Goal: Information Seeking & Learning: Learn about a topic

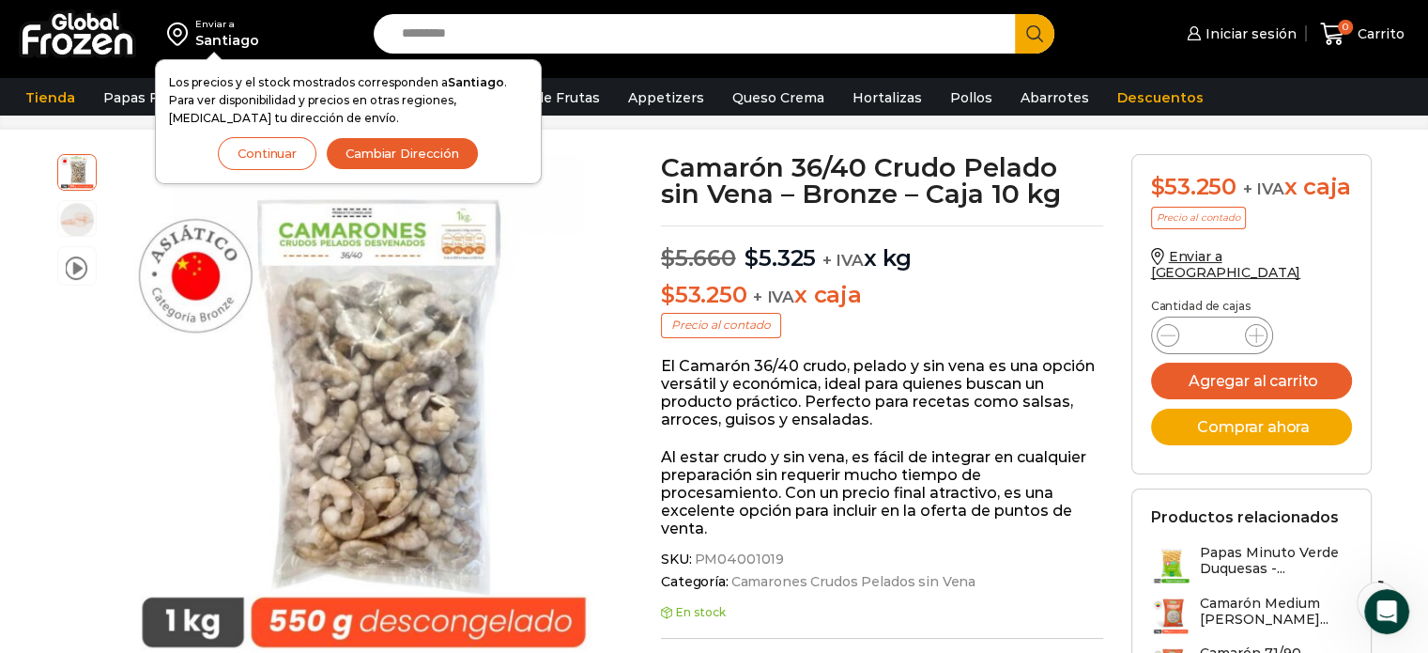
scroll to position [93, 0]
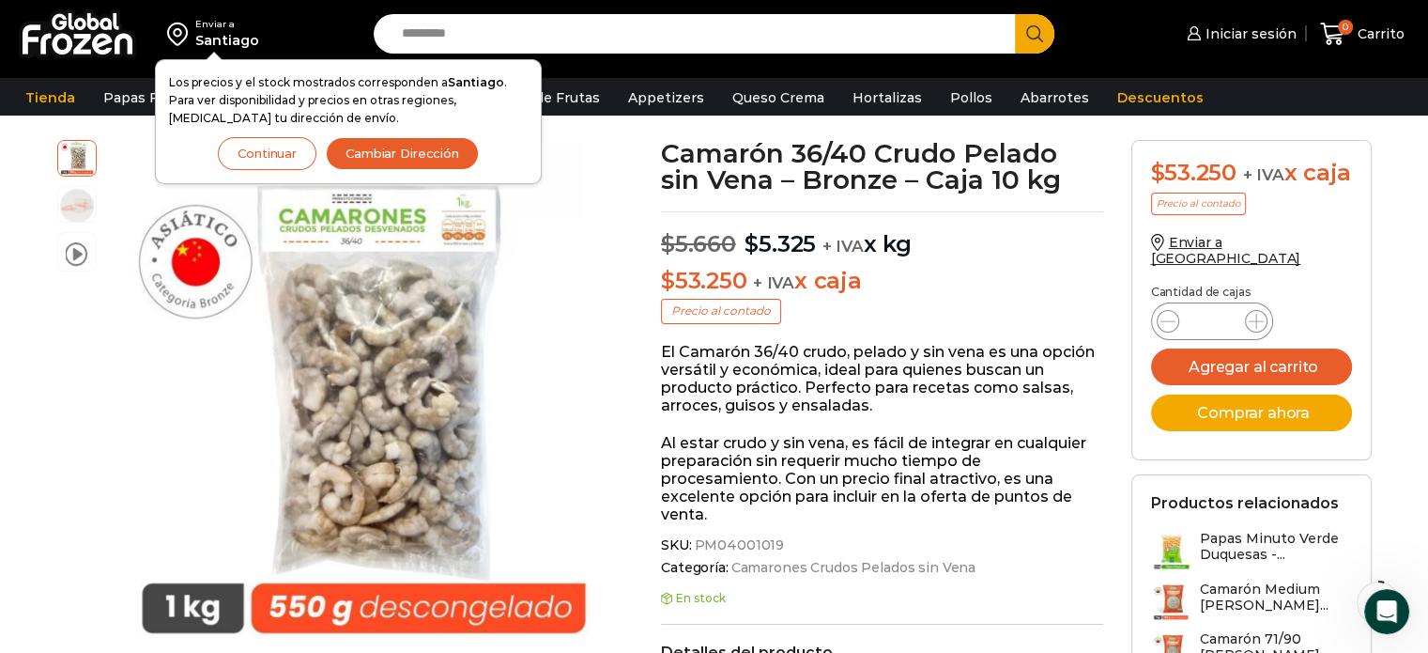
click at [424, 147] on button "Cambiar Dirección" at bounding box center [402, 153] width 153 height 33
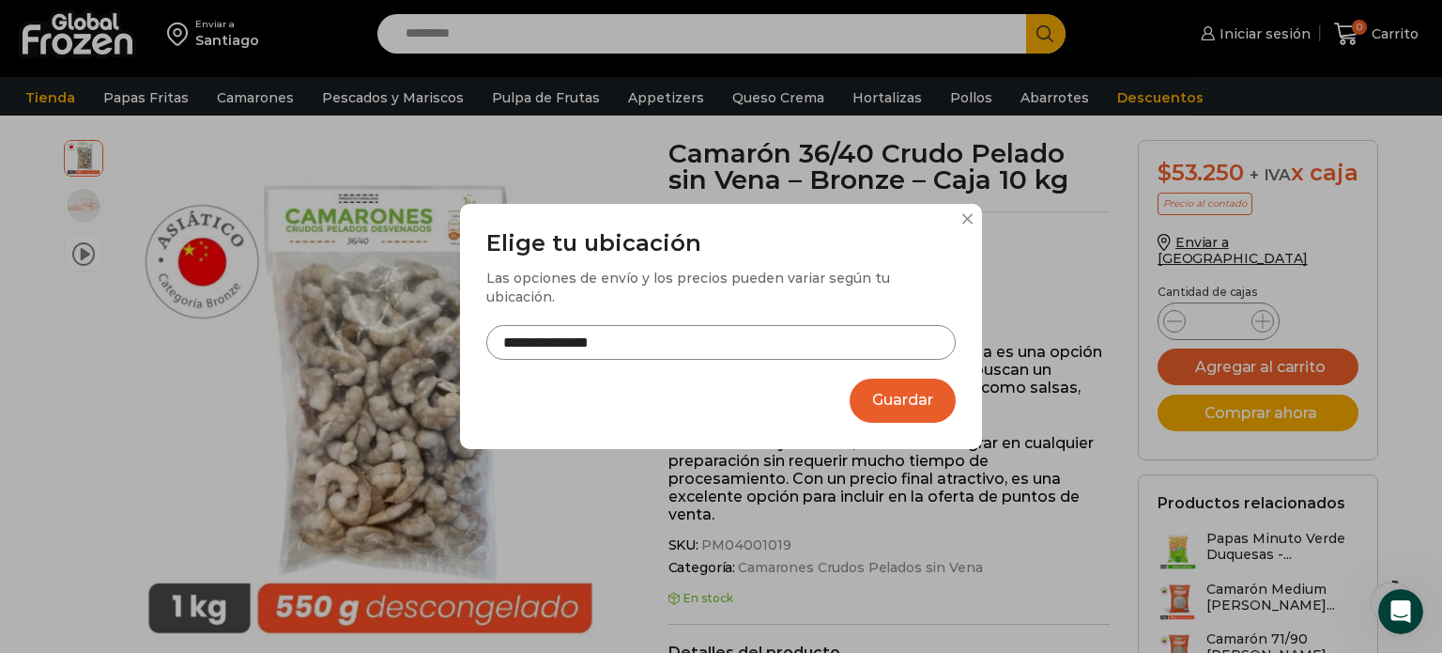
click at [698, 330] on input "**********" at bounding box center [721, 342] width 470 height 35
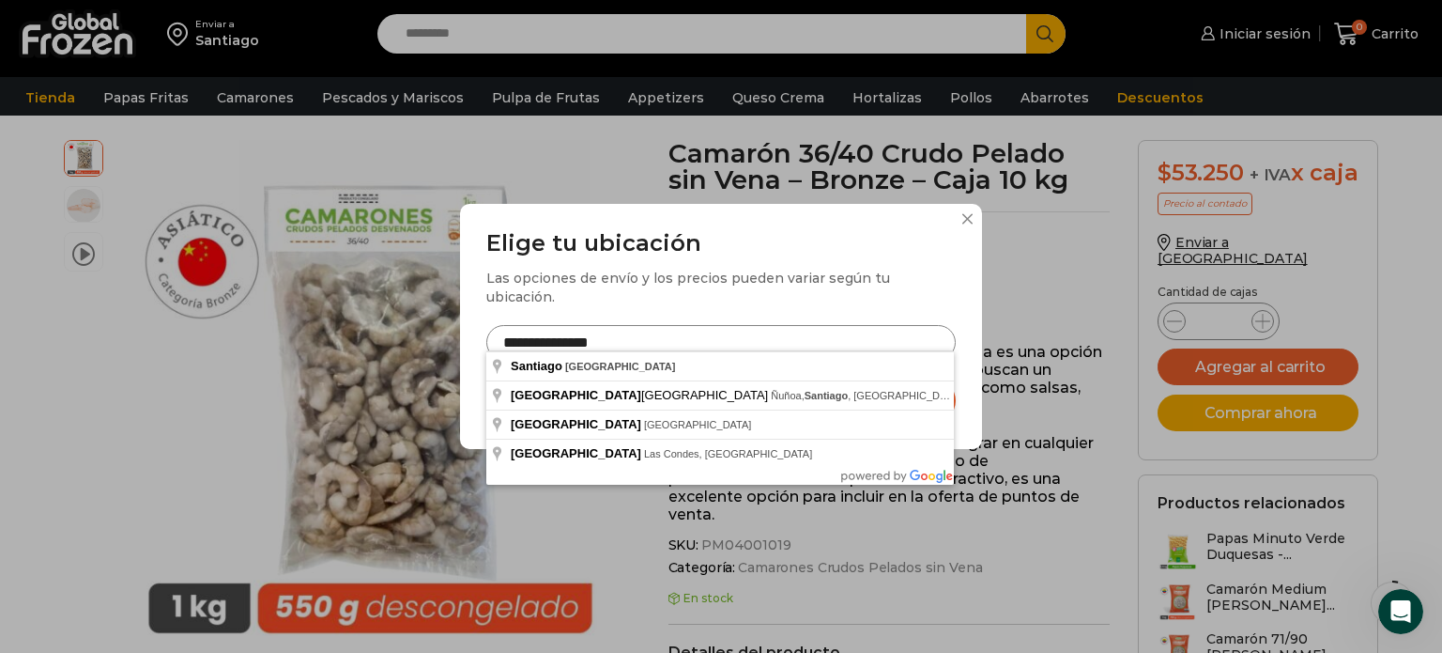
click at [698, 330] on input "**********" at bounding box center [721, 342] width 470 height 35
click at [702, 344] on input "**********" at bounding box center [721, 342] width 470 height 35
click at [647, 338] on input "**********" at bounding box center [721, 342] width 470 height 35
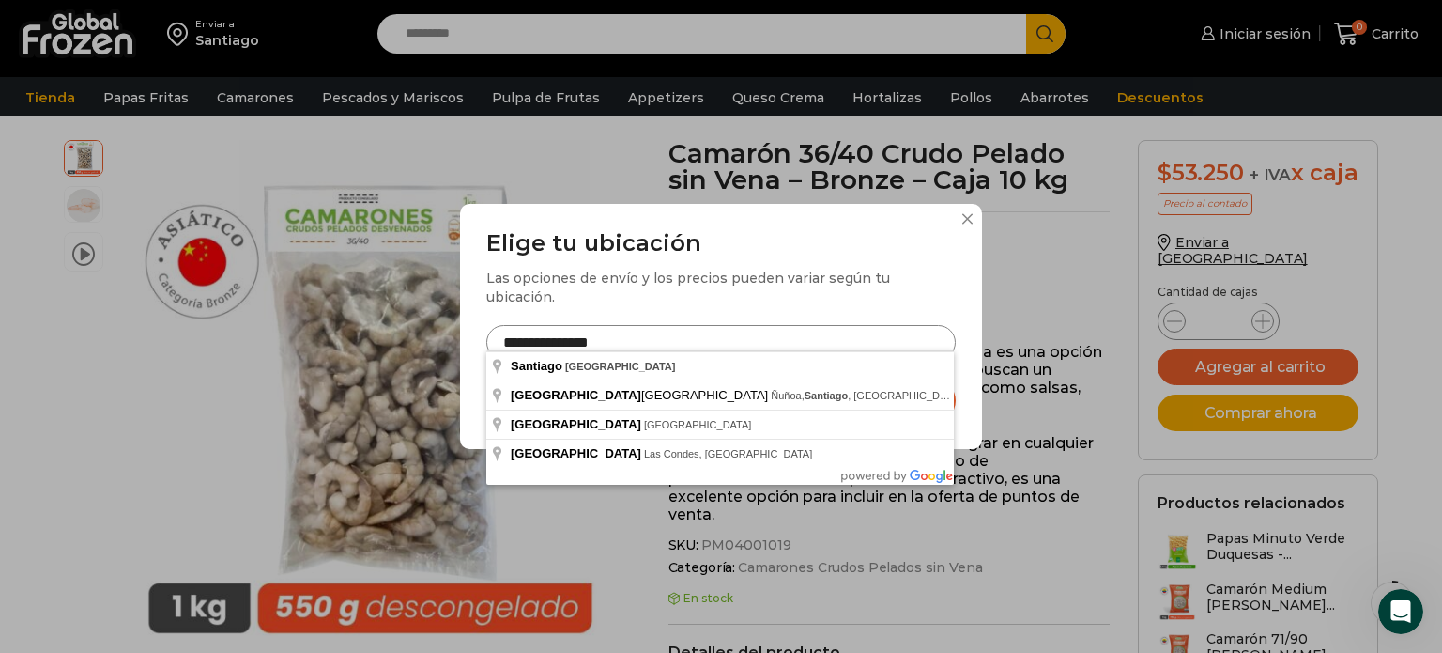
click at [647, 338] on input "**********" at bounding box center [721, 342] width 470 height 35
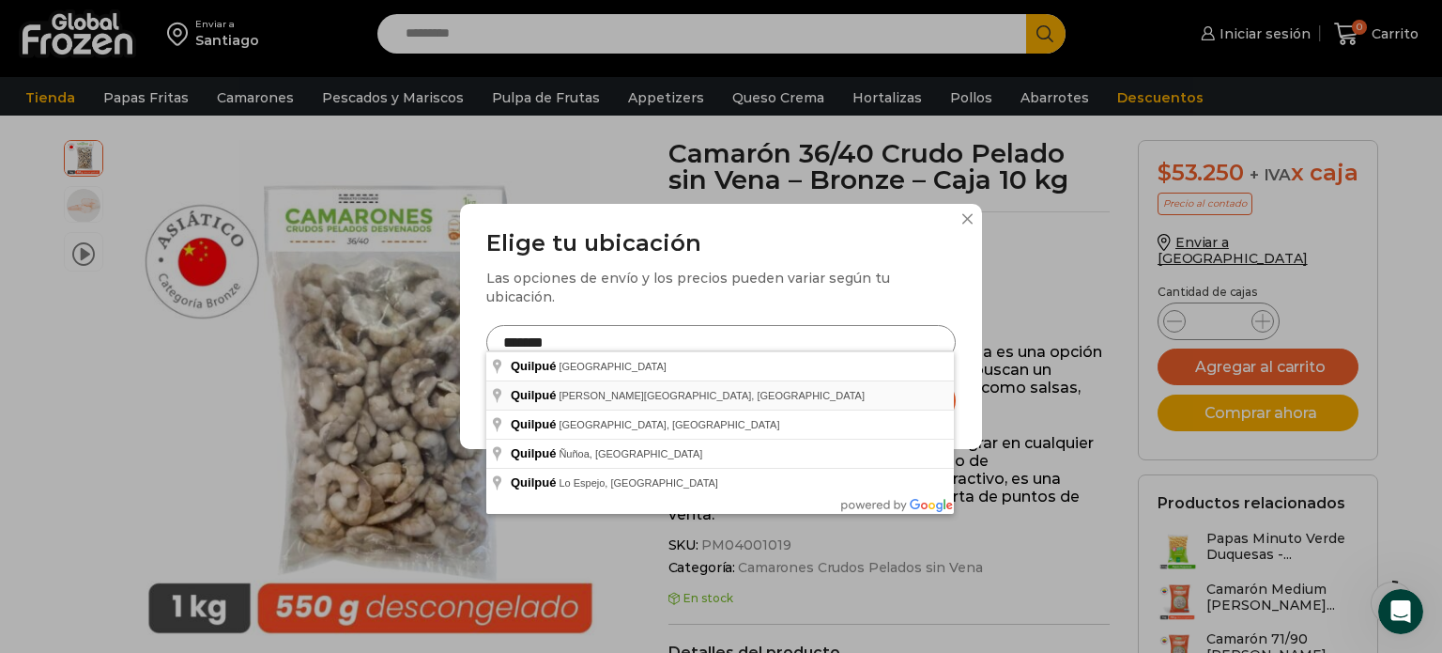
type input "**********"
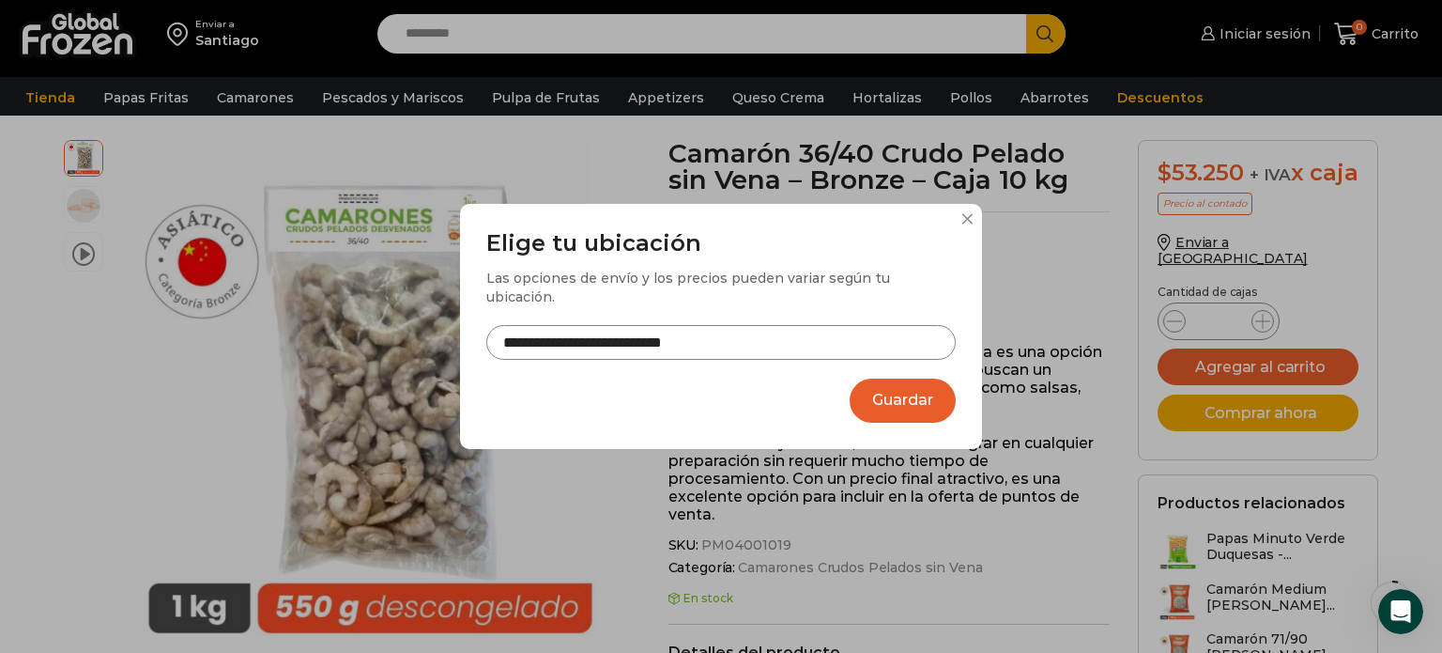
click at [870, 394] on button "Guardar" at bounding box center [903, 400] width 106 height 44
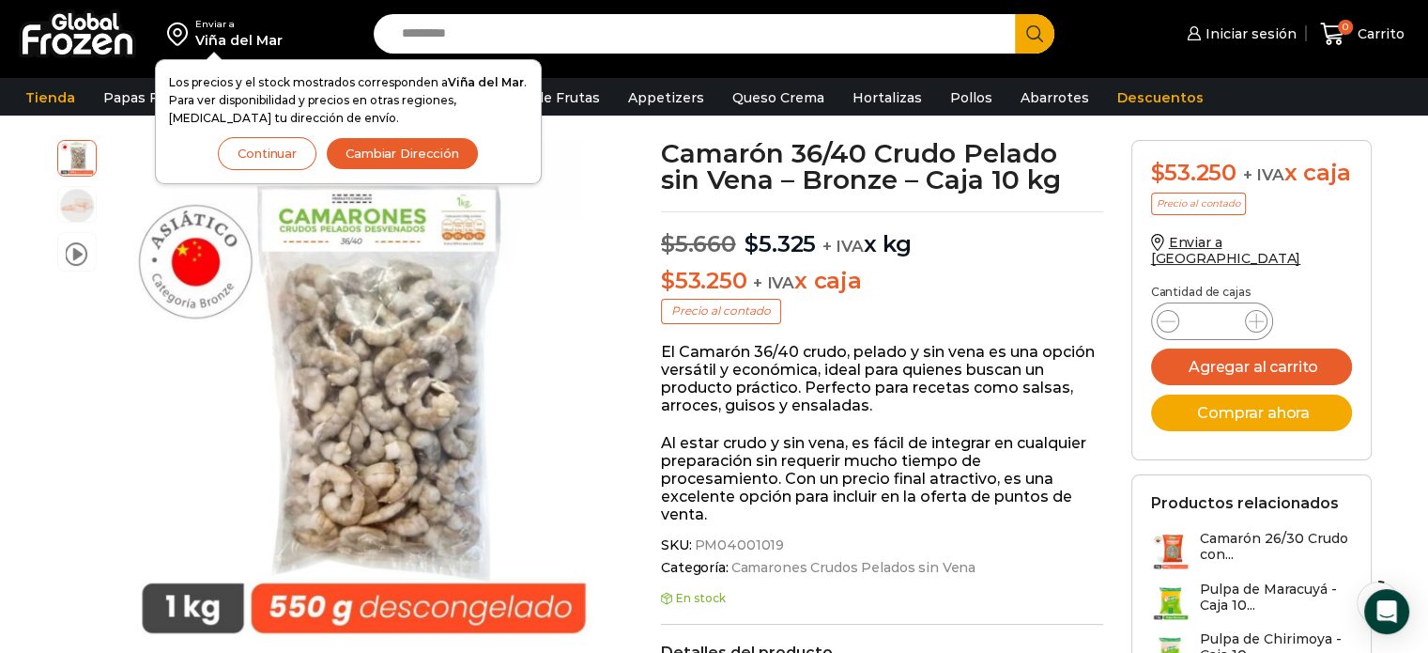
click at [1213, 559] on h3 "Camarón 26/30 Crudo con..." at bounding box center [1276, 547] width 152 height 32
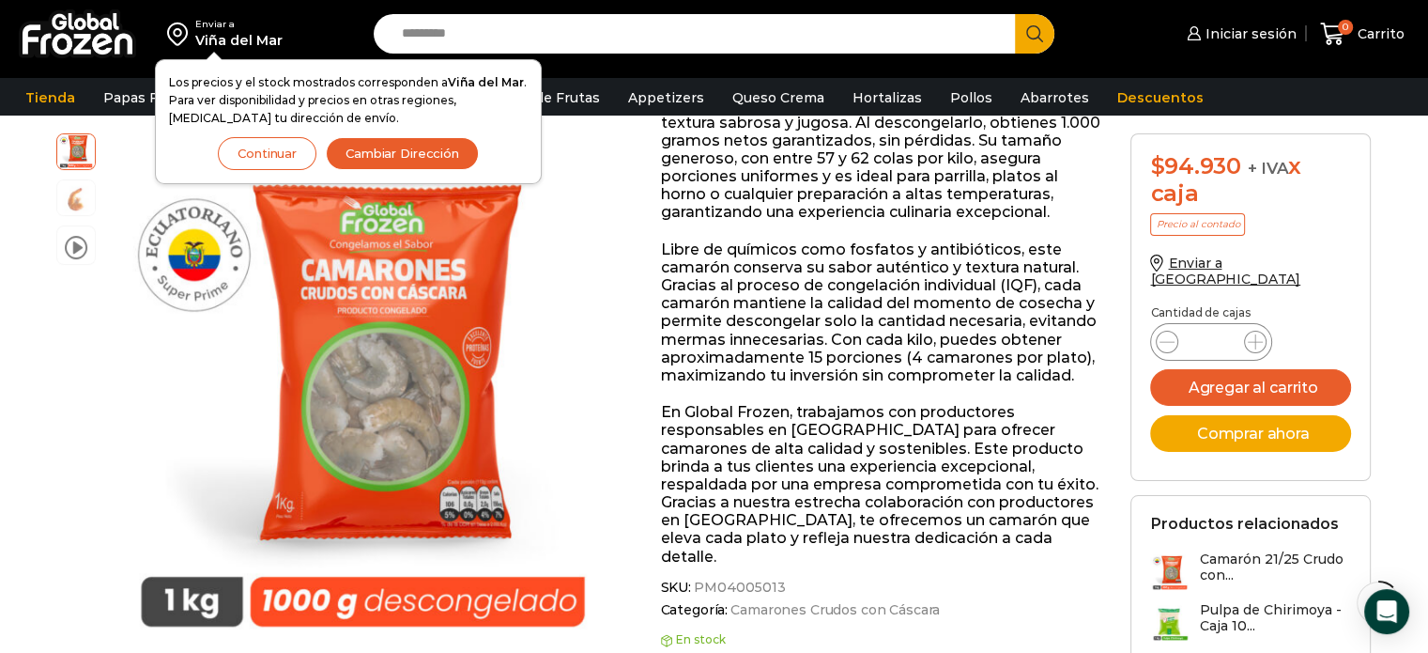
scroll to position [401, 0]
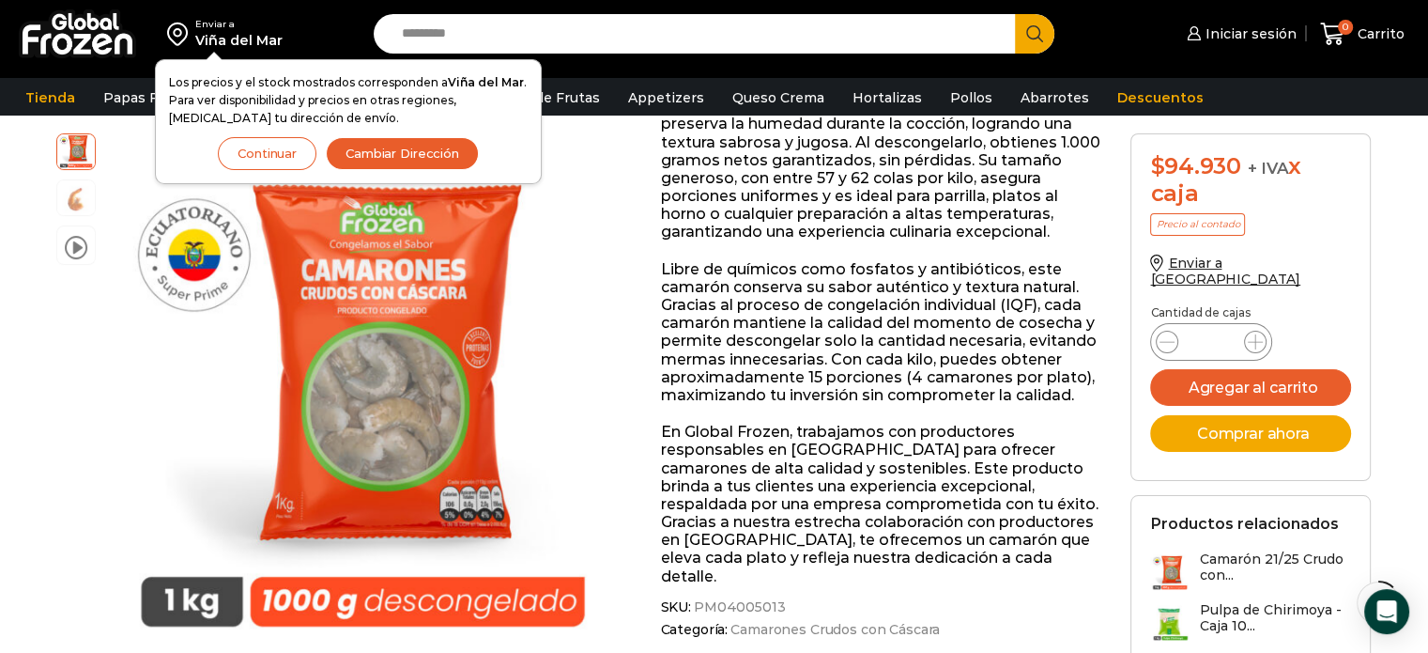
click at [263, 157] on button "Continuar" at bounding box center [267, 153] width 99 height 33
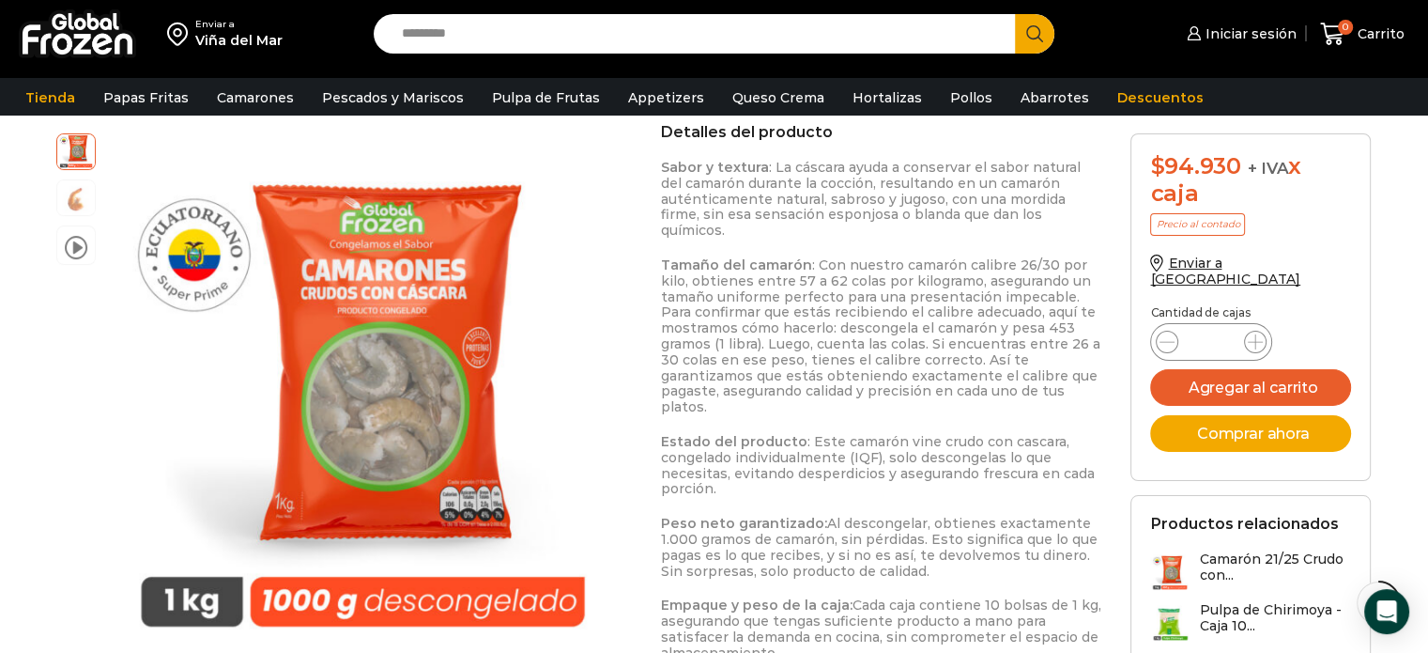
scroll to position [0, 0]
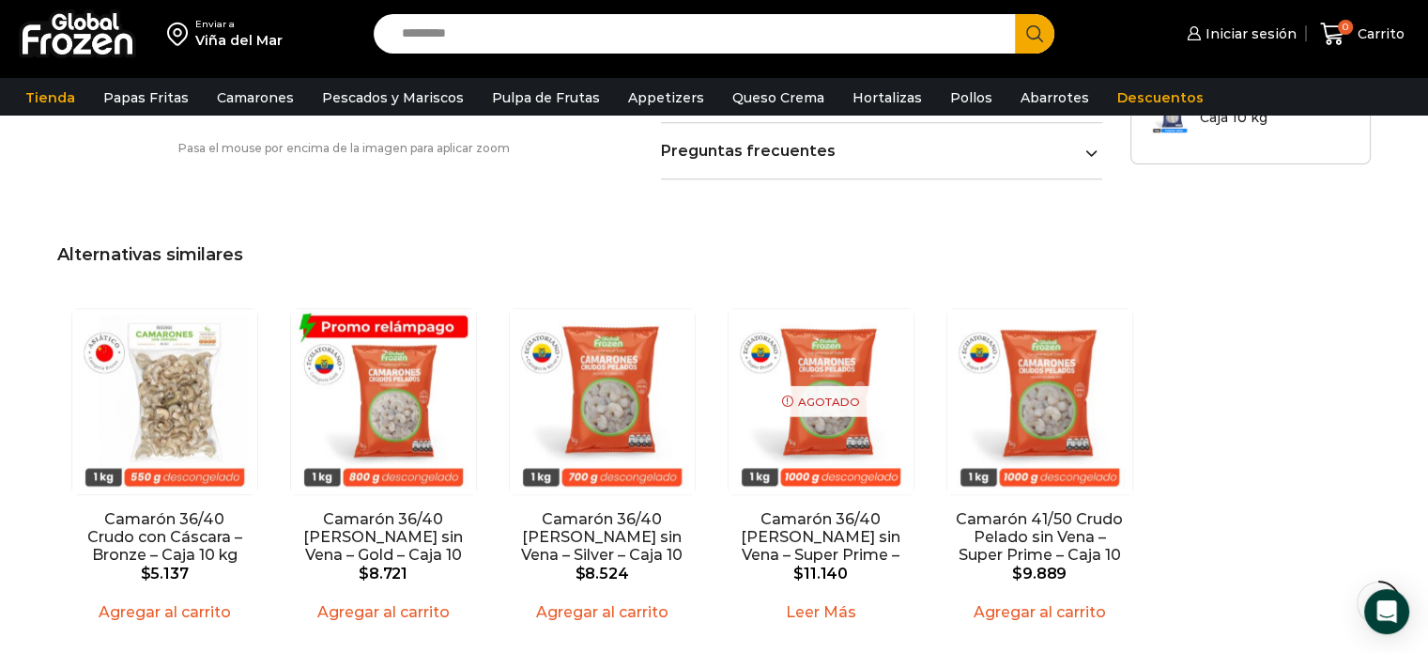
scroll to position [1183, 0]
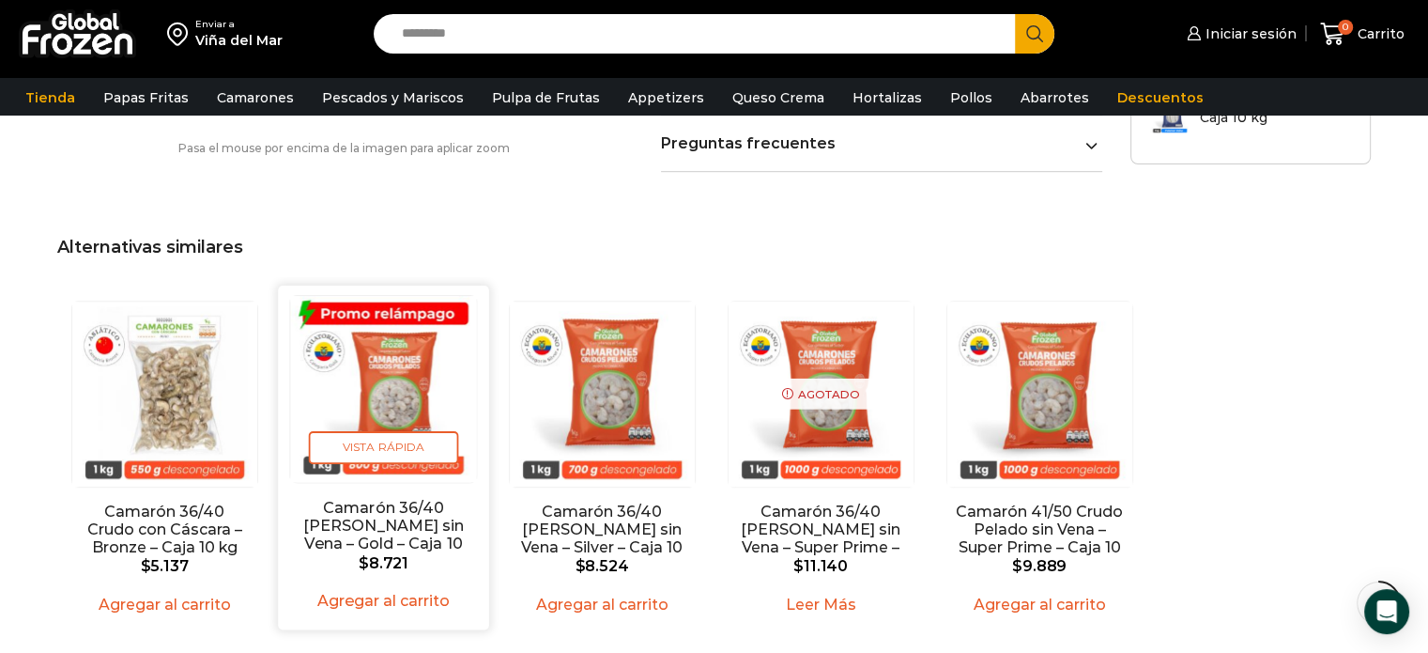
click at [439, 522] on link "Camarón 36/40 Crudo Pelado sin Vena – Gold – Caja 10 kg" at bounding box center [383, 534] width 169 height 72
click at [391, 498] on link "Camarón 36/40 Crudo Pelado sin Vena – Gold – Caja 10 kg" at bounding box center [383, 534] width 169 height 72
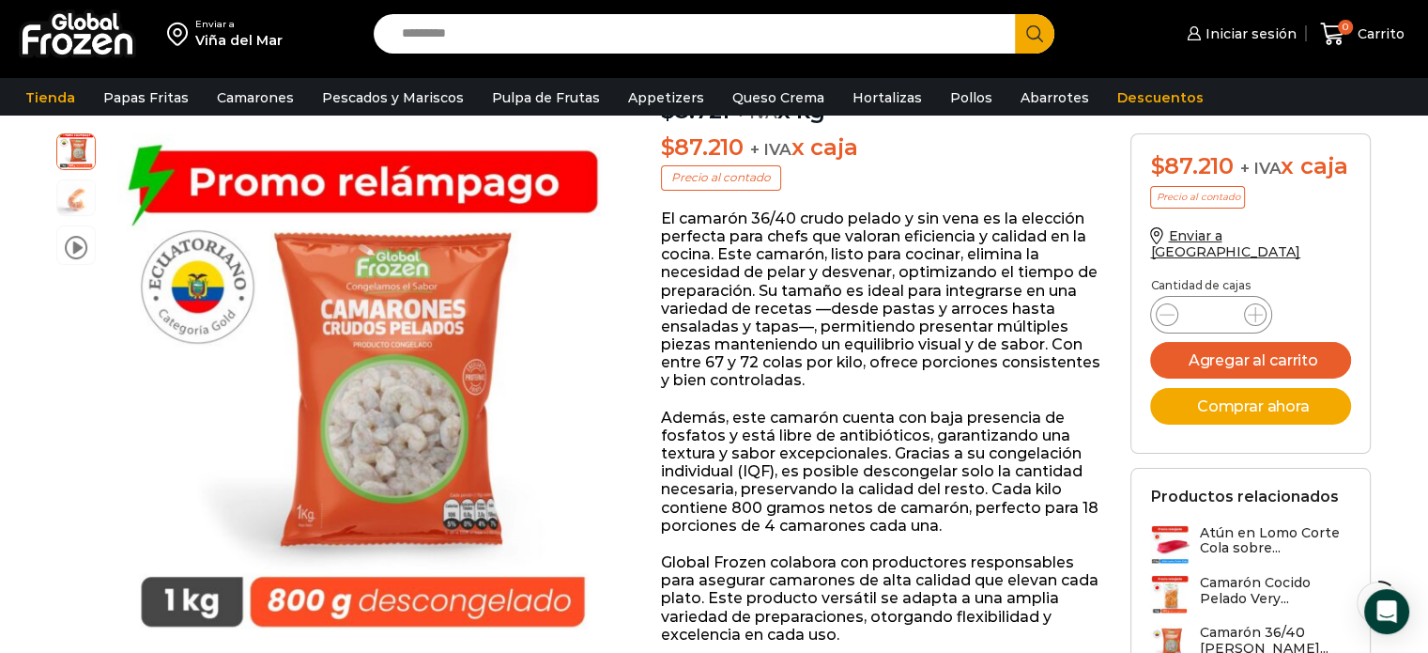
scroll to position [261, 0]
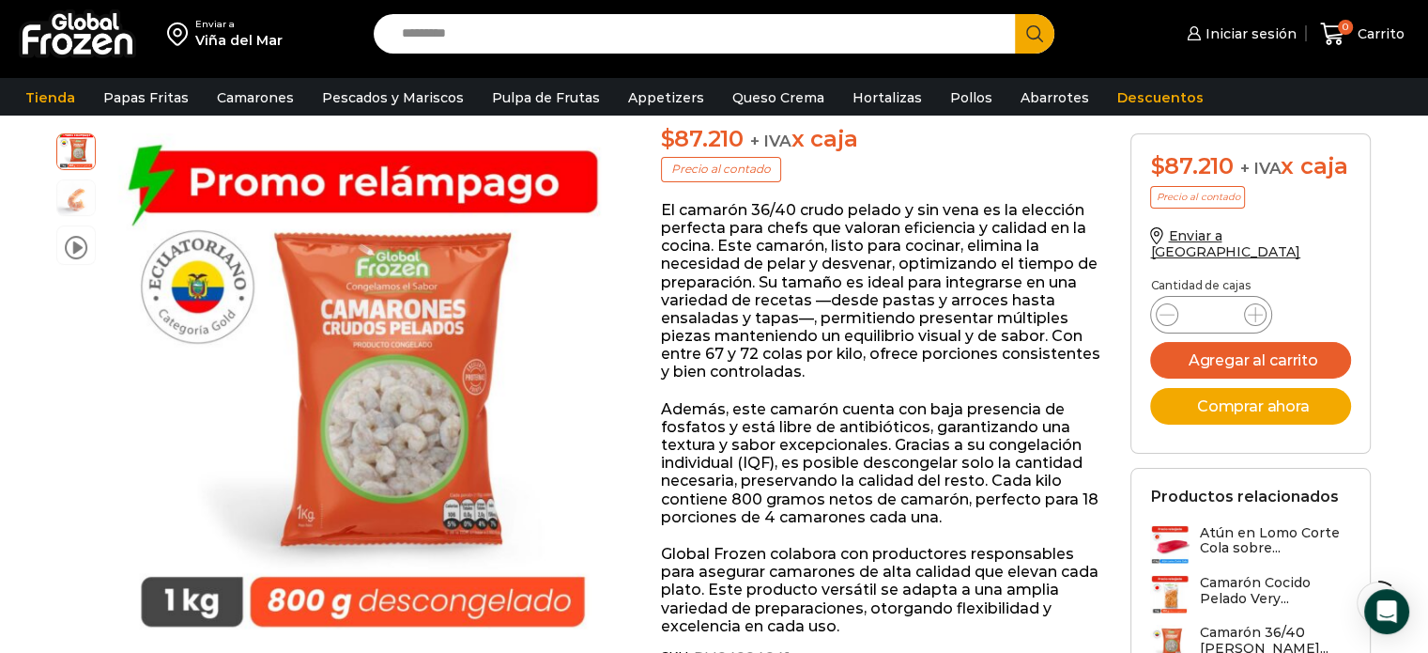
drag, startPoint x: 1425, startPoint y: 130, endPoint x: 1431, endPoint y: 65, distance: 65.1
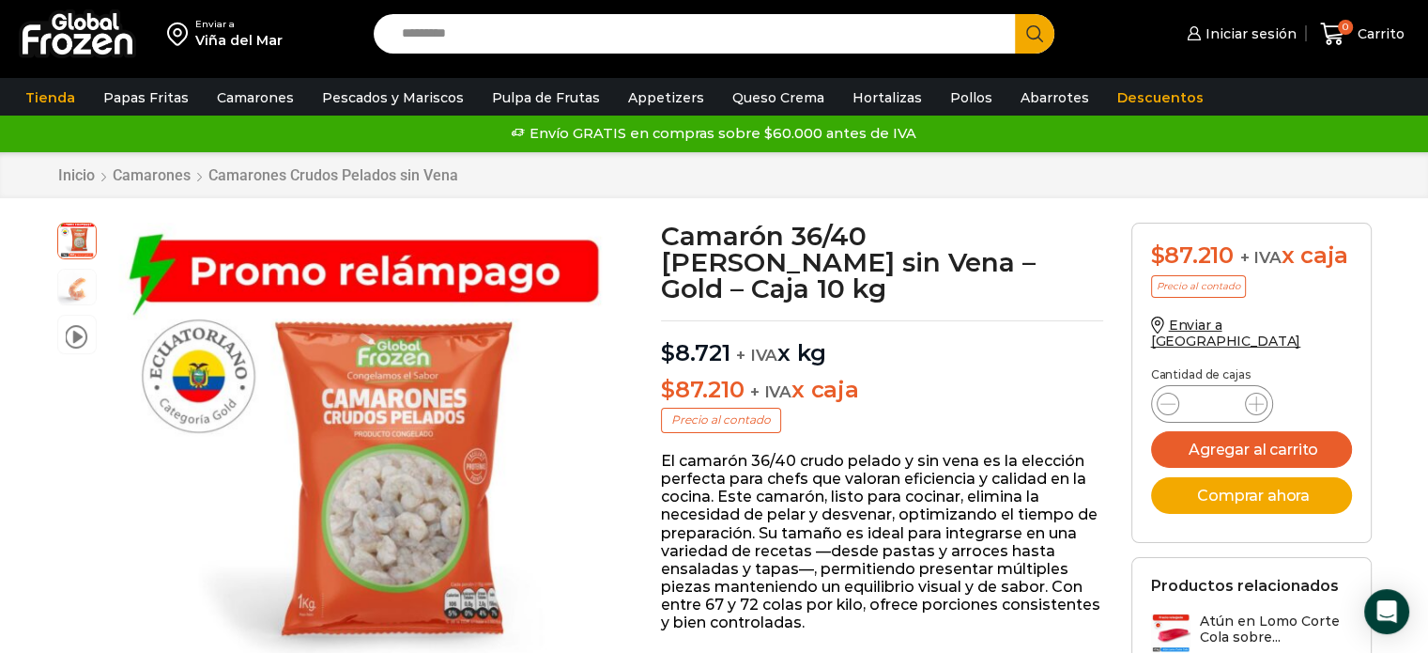
scroll to position [0, 0]
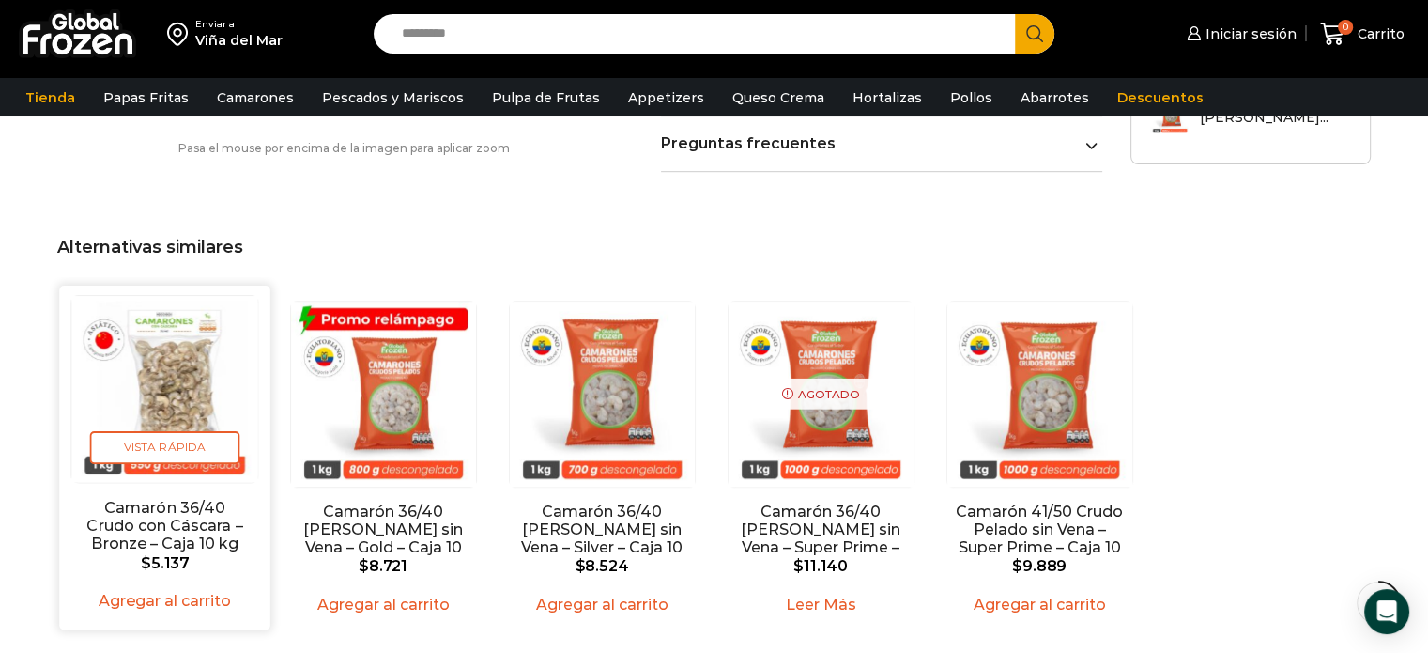
click at [208, 519] on link "Camarón 36/40 Crudo con Cáscara – Bronze – Caja 10 kg" at bounding box center [164, 525] width 169 height 54
click at [156, 387] on img "1 / 5" at bounding box center [164, 389] width 186 height 186
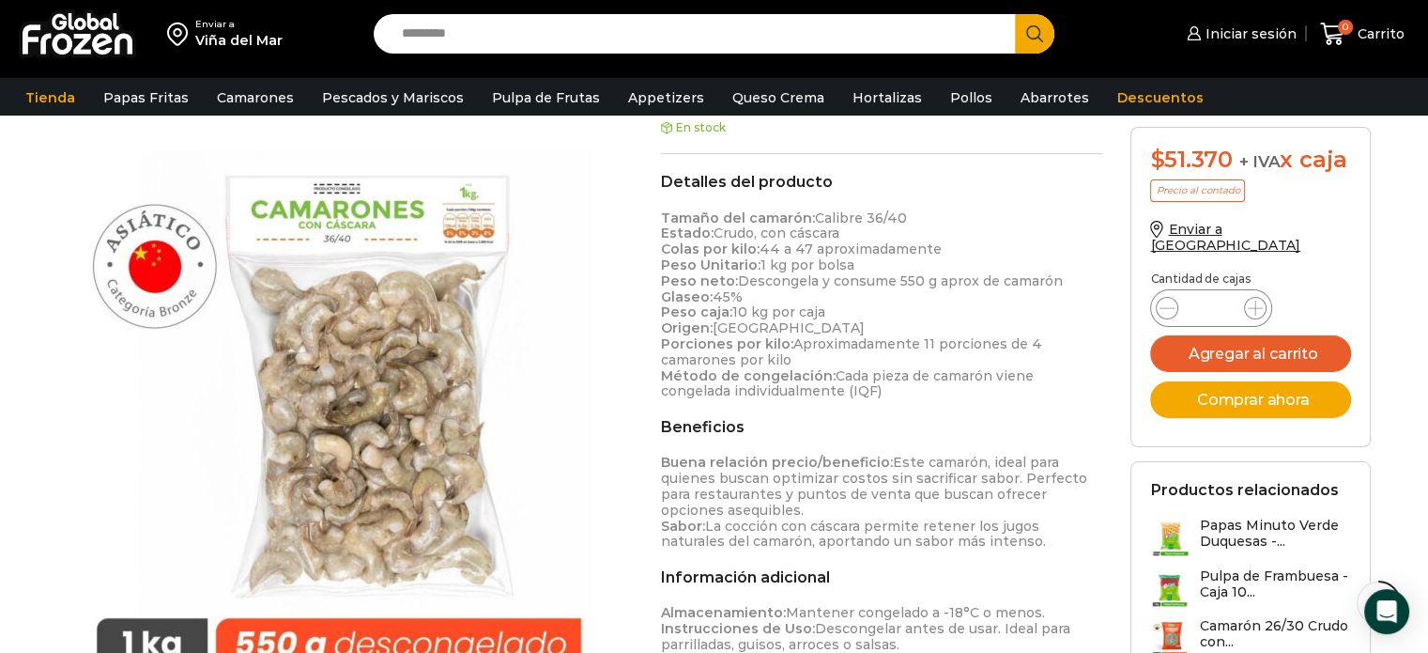
scroll to position [567, 0]
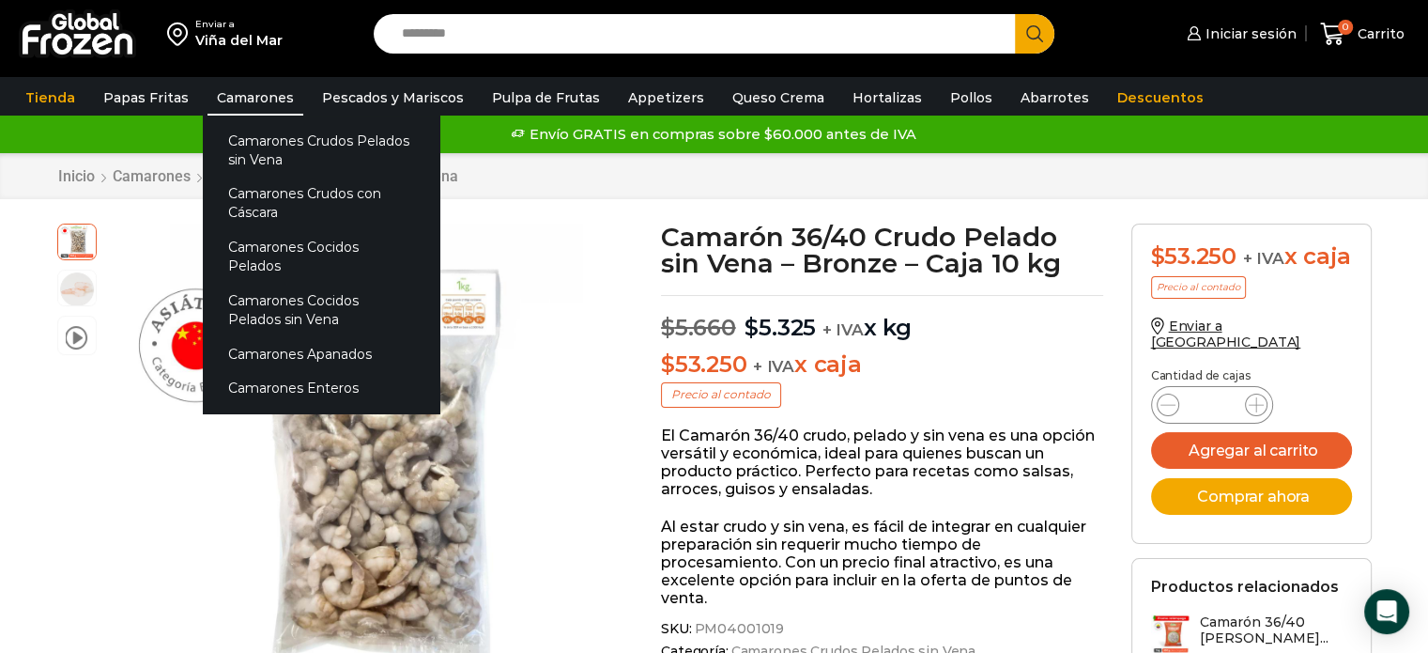
click at [274, 103] on link "Camarones" at bounding box center [256, 98] width 96 height 36
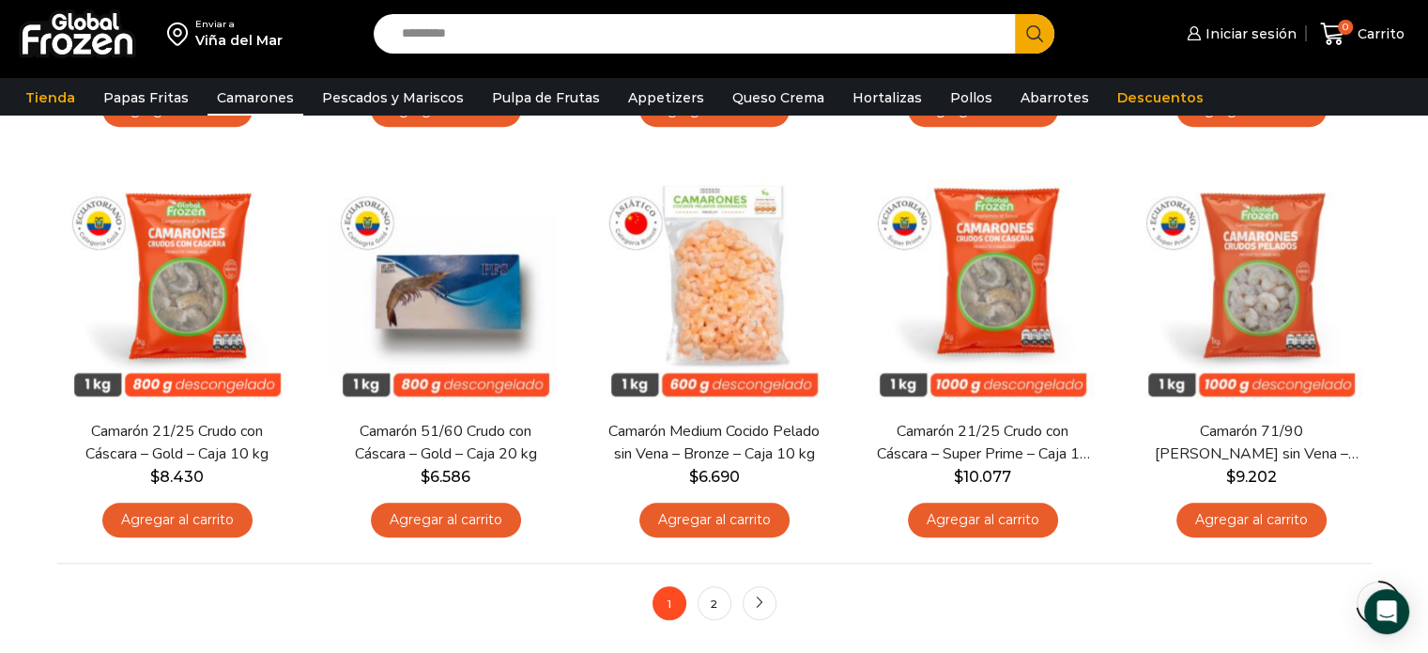
scroll to position [1341, 0]
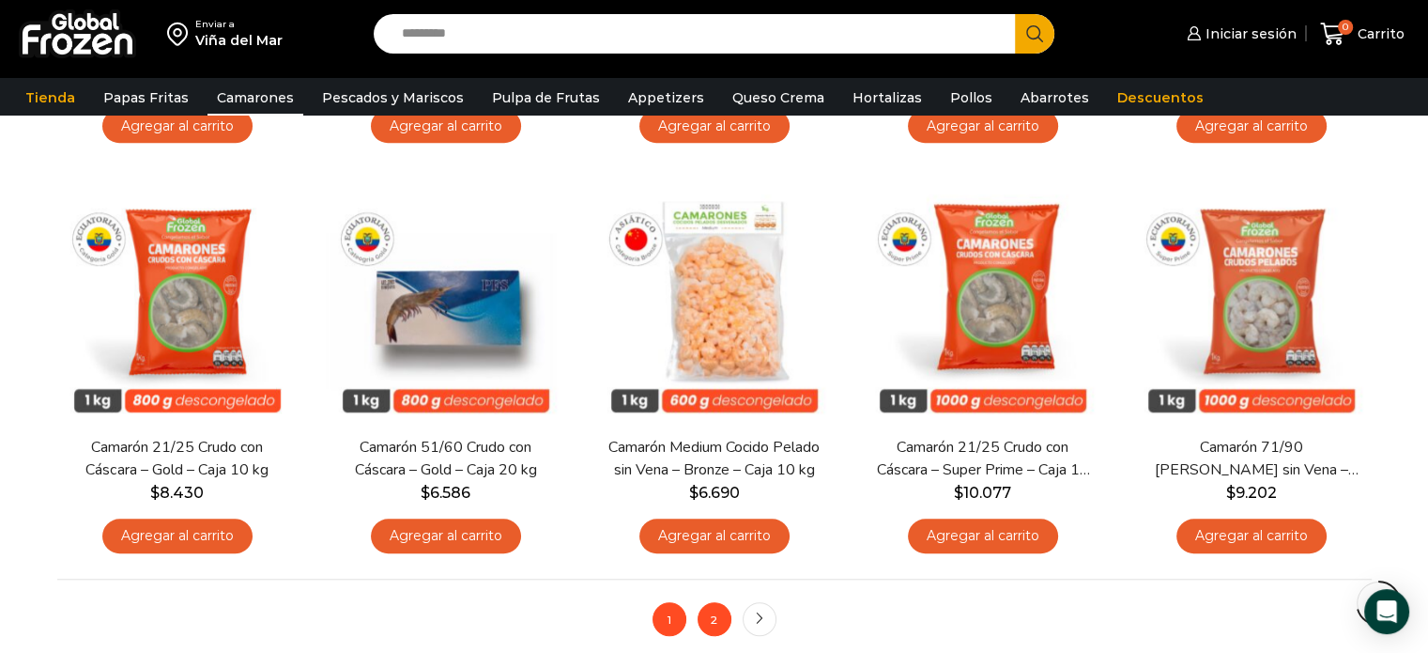
click at [714, 619] on link "2" at bounding box center [715, 619] width 34 height 34
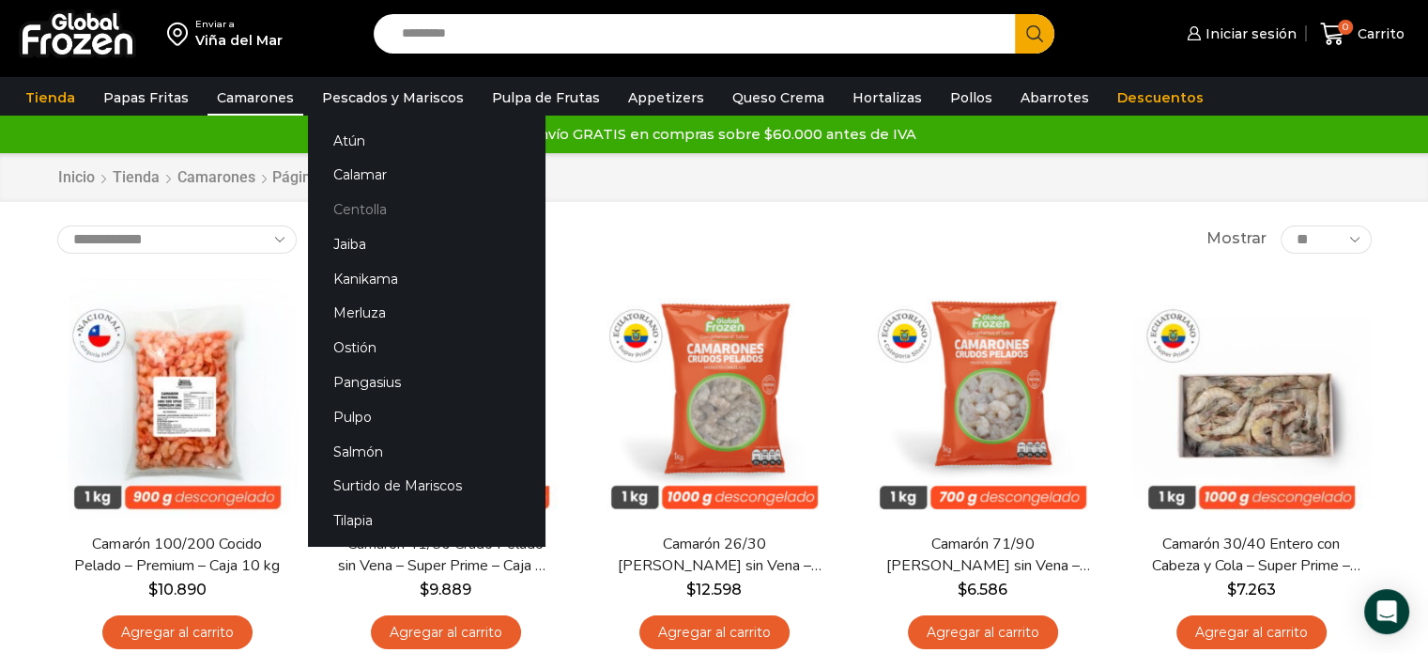
click at [379, 217] on link "Centolla" at bounding box center [426, 210] width 237 height 35
click at [437, 106] on link "Pescados y Mariscos" at bounding box center [393, 98] width 161 height 36
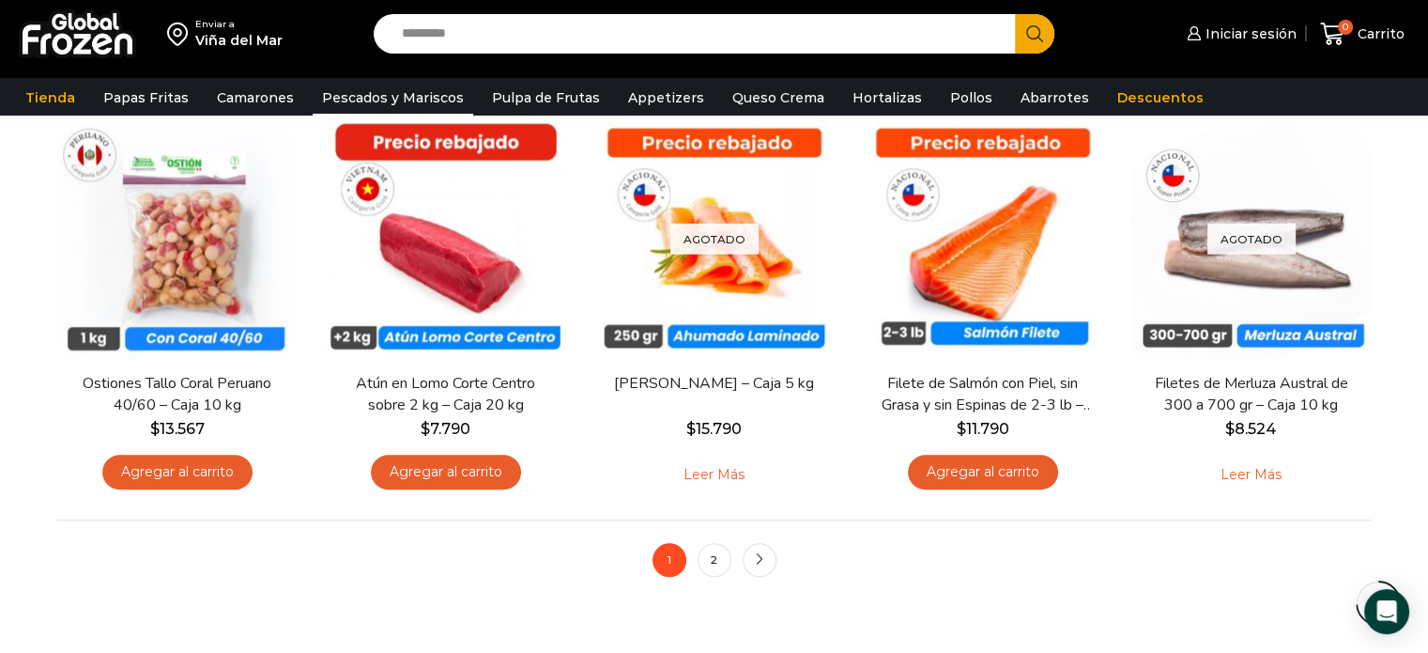
scroll to position [1417, 0]
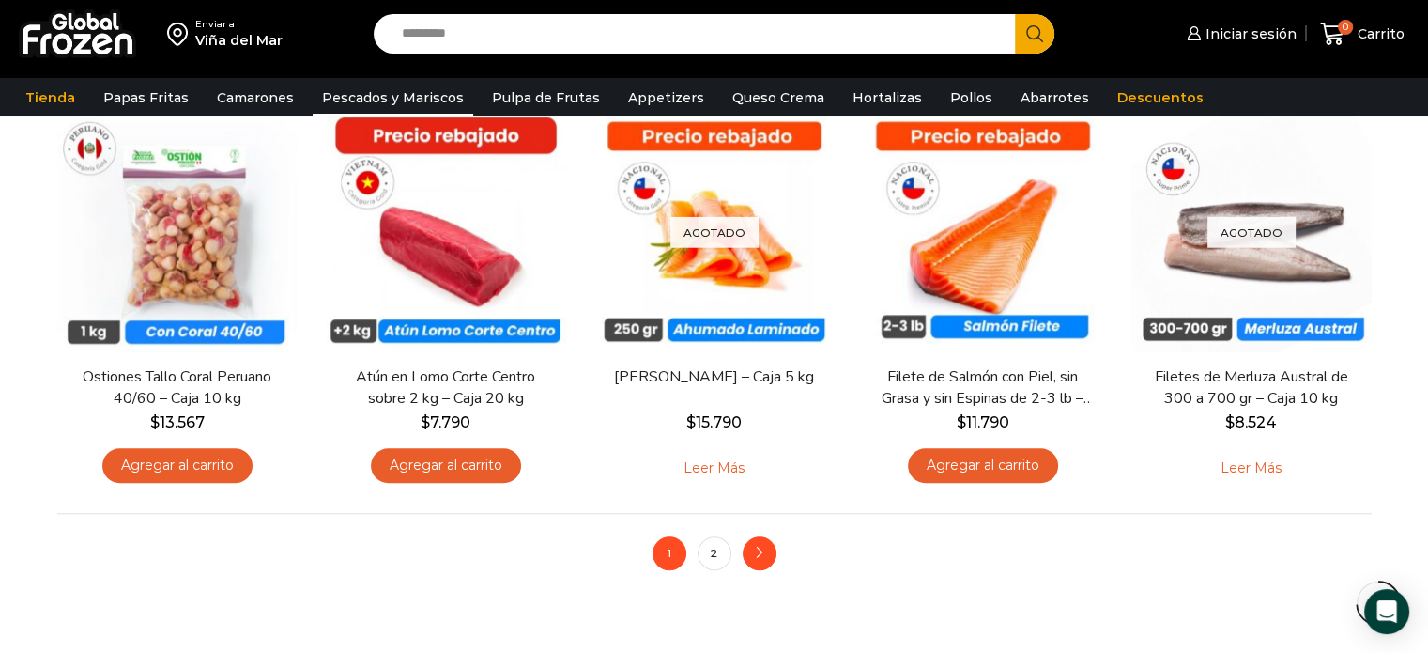
click at [773, 548] on link "next" at bounding box center [760, 553] width 34 height 34
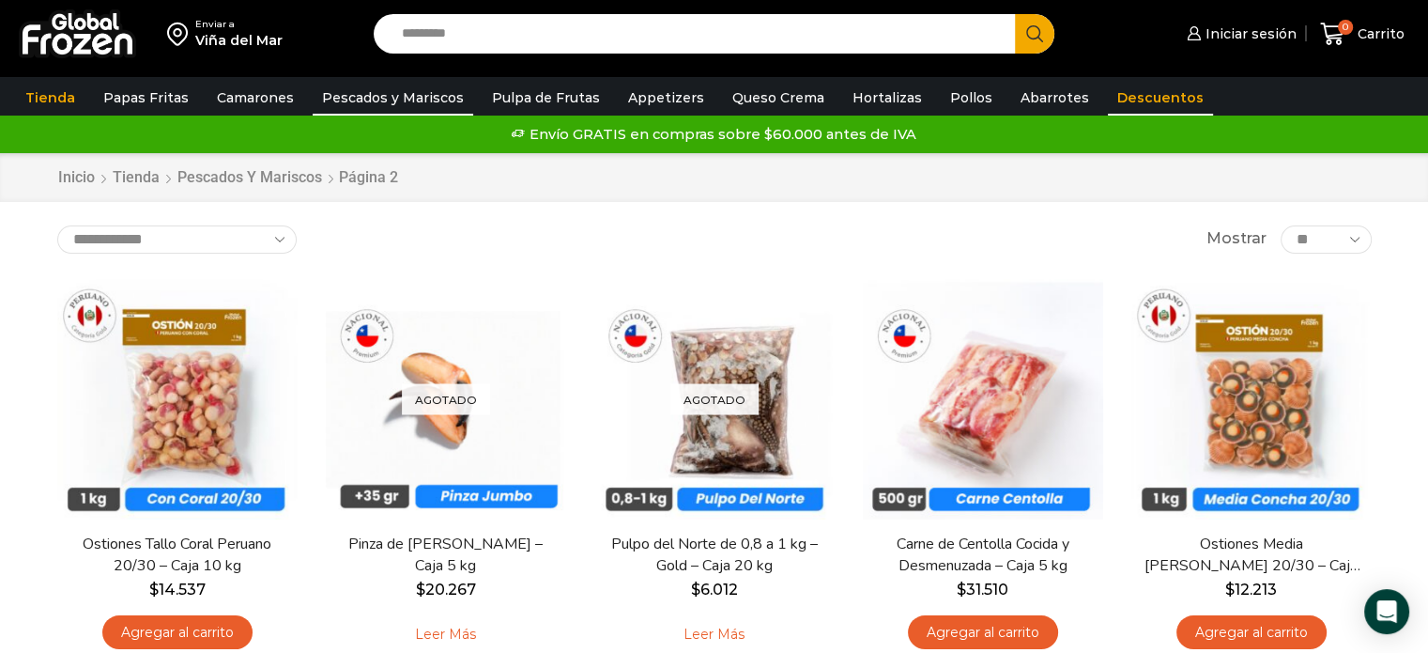
click at [1108, 94] on link "Descuentos" at bounding box center [1160, 98] width 105 height 36
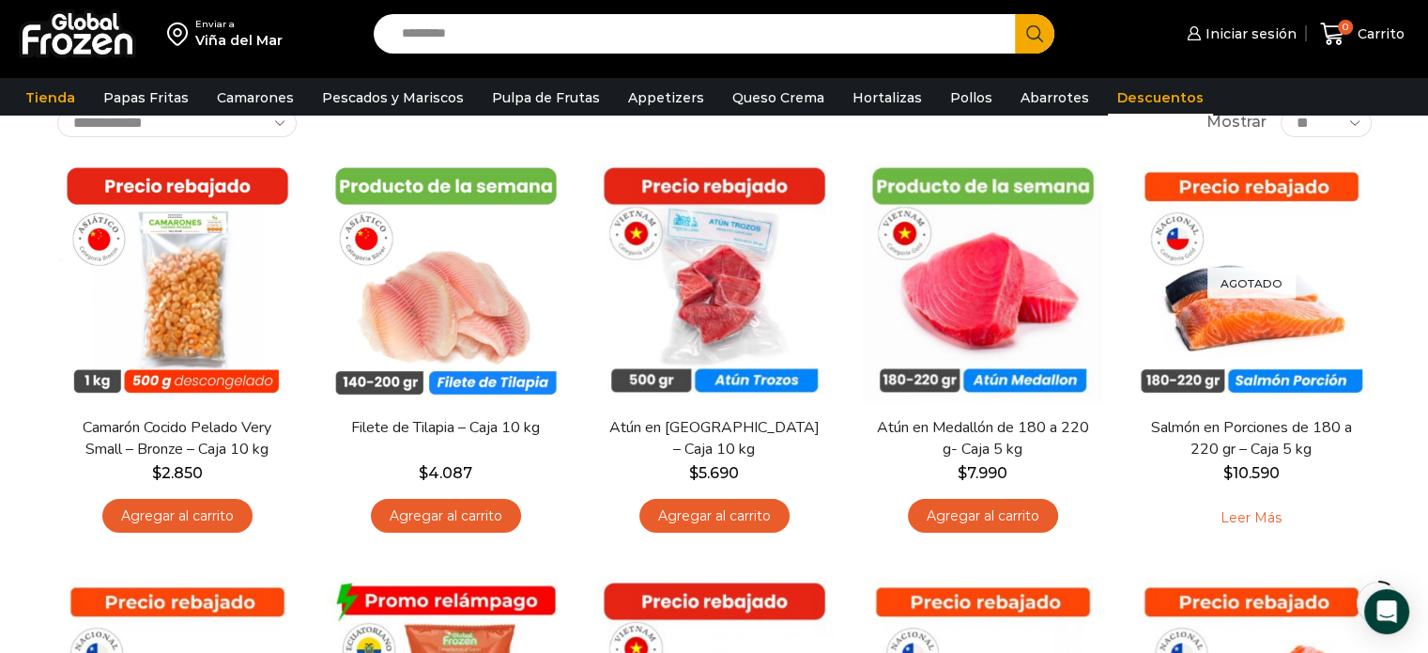
scroll to position [124, 0]
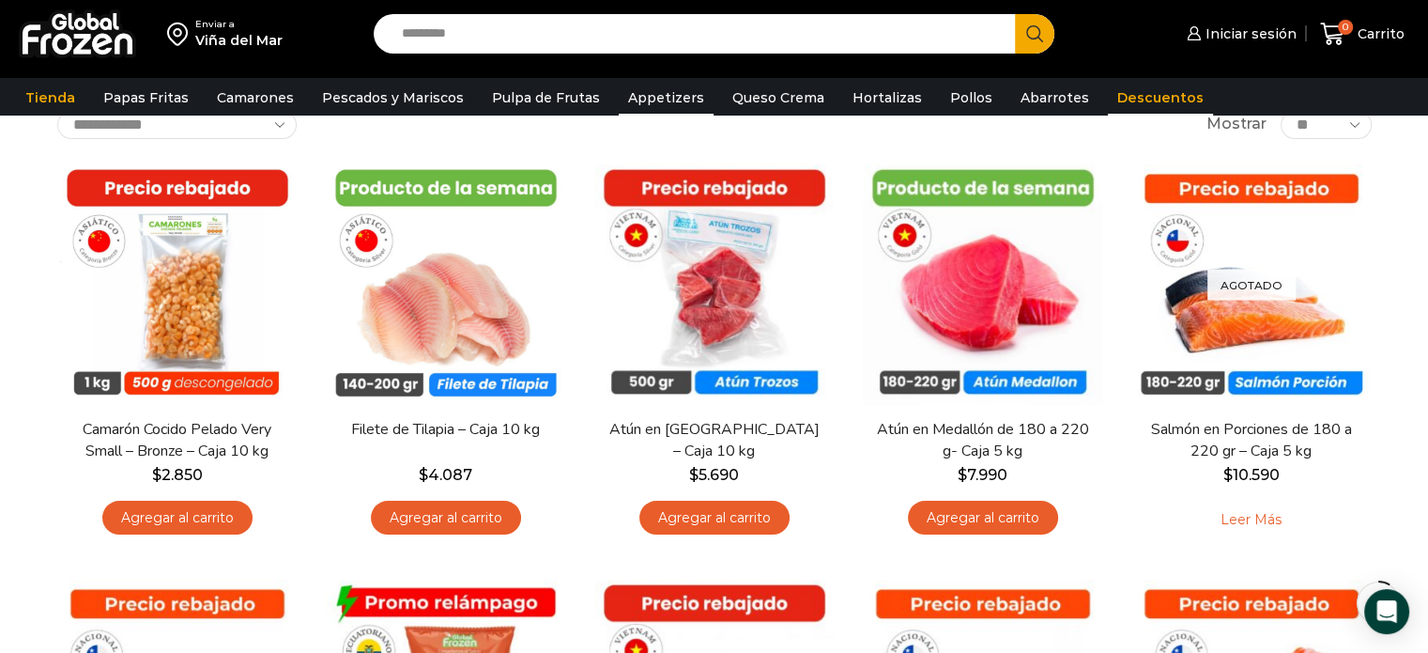
click at [642, 101] on link "Appetizers" at bounding box center [666, 98] width 95 height 36
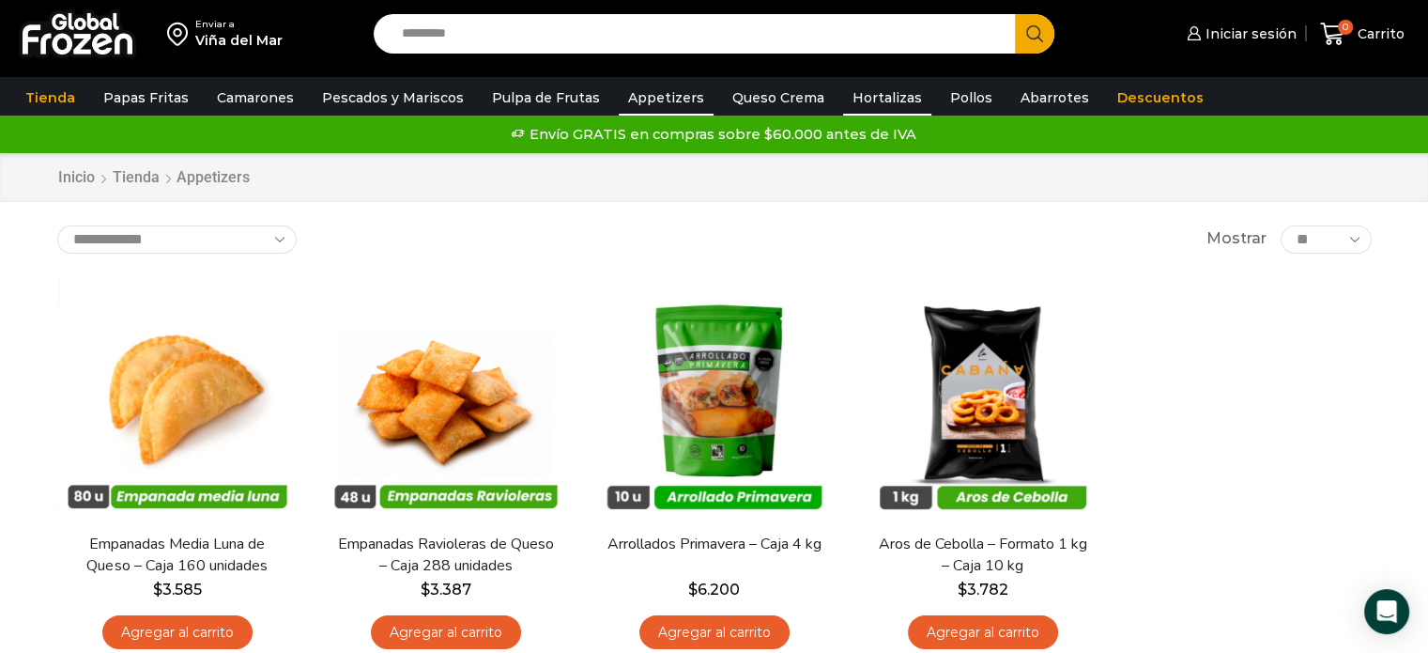
click at [865, 94] on link "Hortalizas" at bounding box center [887, 98] width 88 height 36
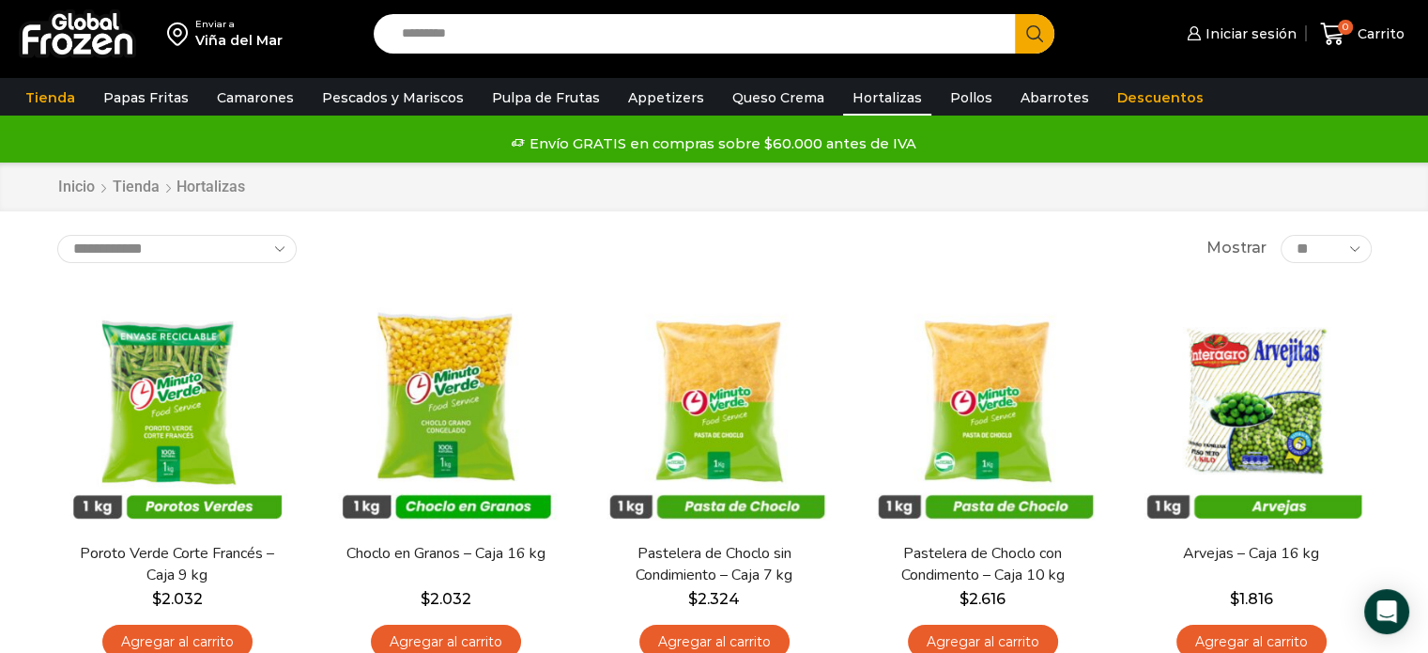
scroll to position [17, 0]
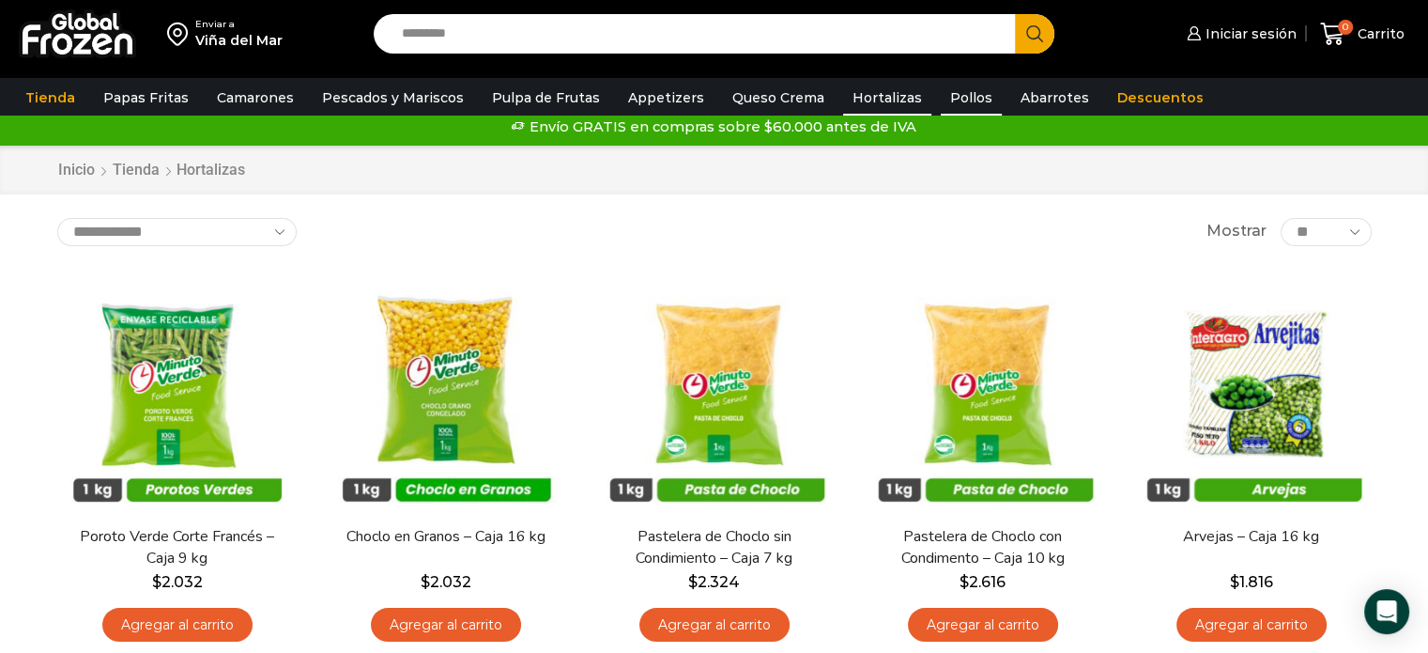
click at [943, 100] on link "Pollos" at bounding box center [971, 98] width 61 height 36
